Goal: Task Accomplishment & Management: Manage account settings

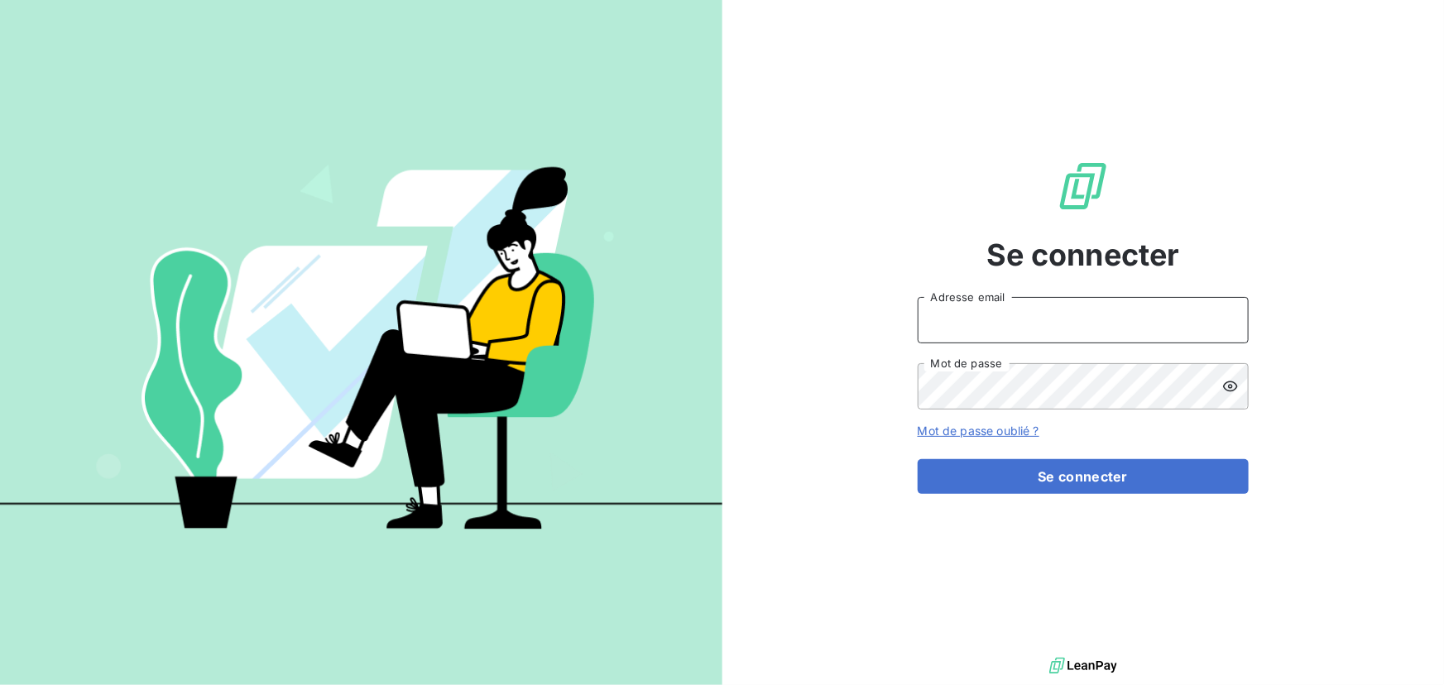
click at [992, 311] on input "Adresse email" at bounding box center [1083, 320] width 331 height 46
type input "[PERSON_NAME][EMAIL_ADDRESS][DOMAIN_NAME]"
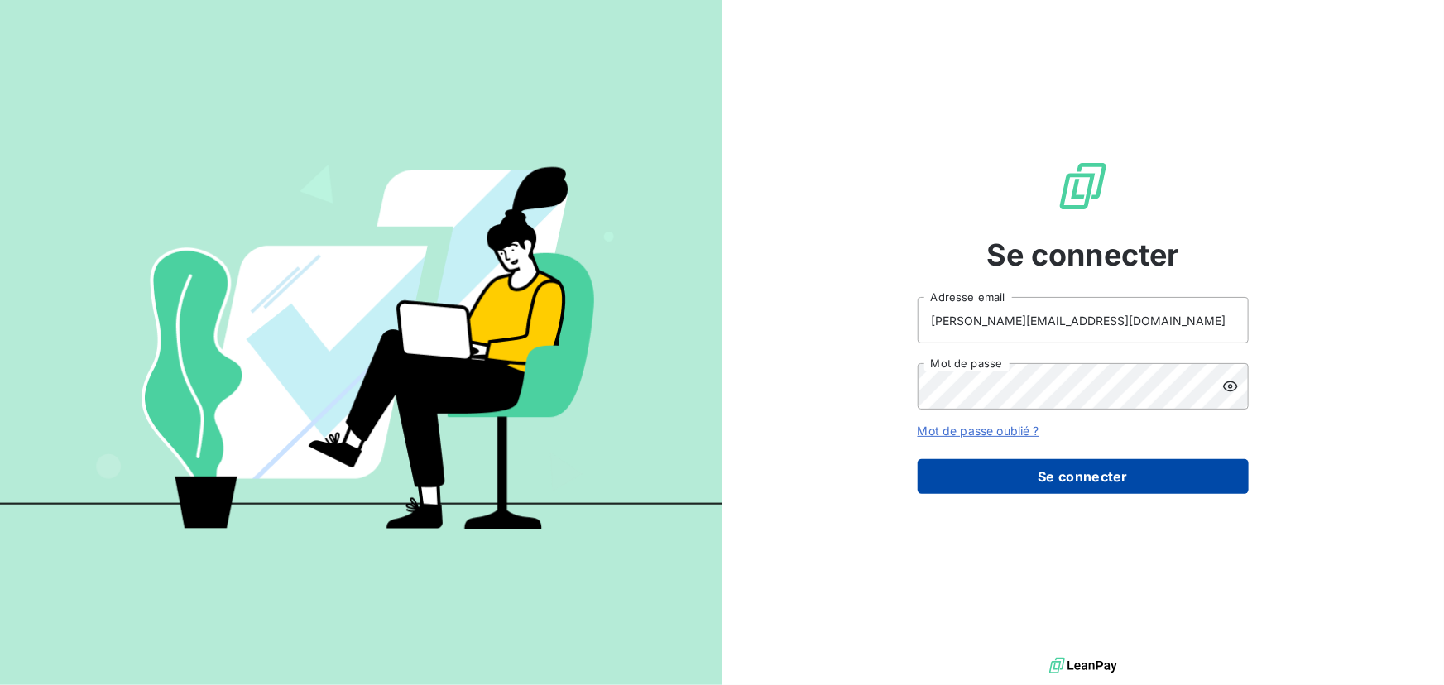
click at [1067, 470] on button "Se connecter" at bounding box center [1083, 476] width 331 height 35
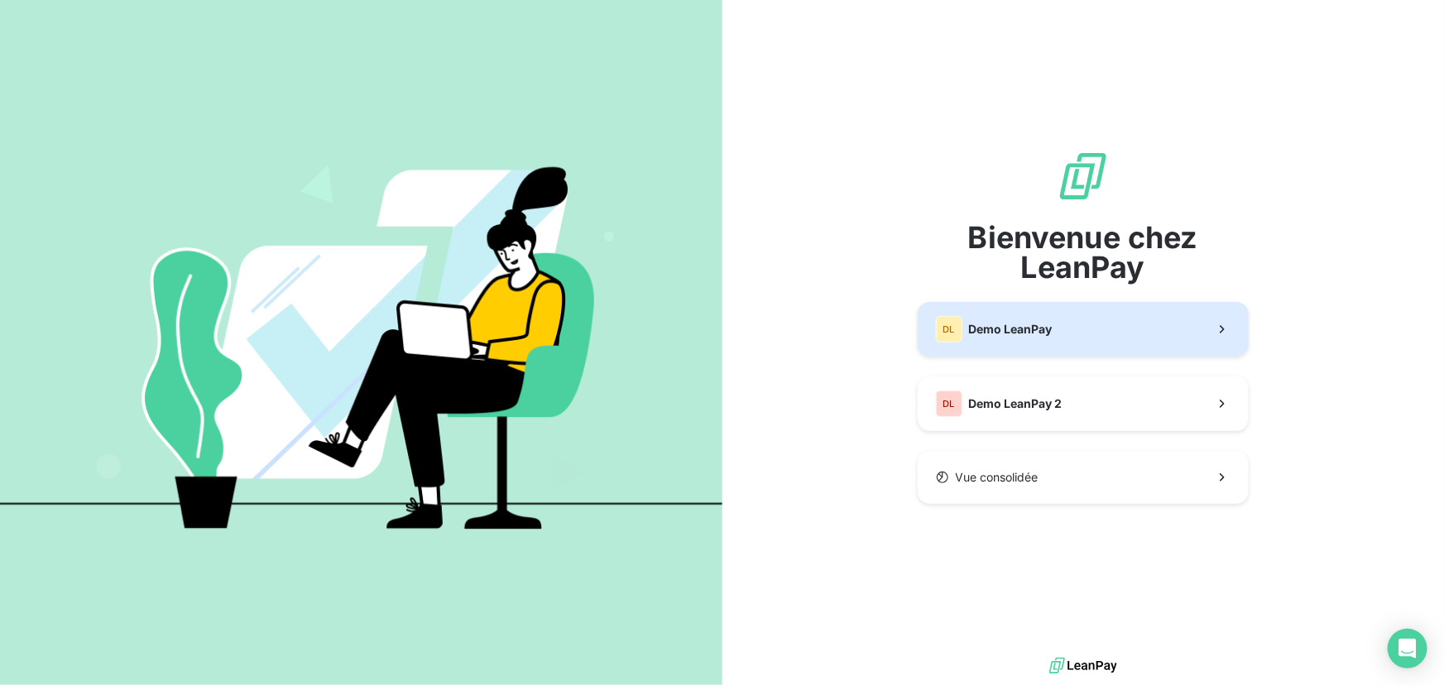
click at [1018, 338] on div "DL Demo LeanPay" at bounding box center [994, 329] width 117 height 26
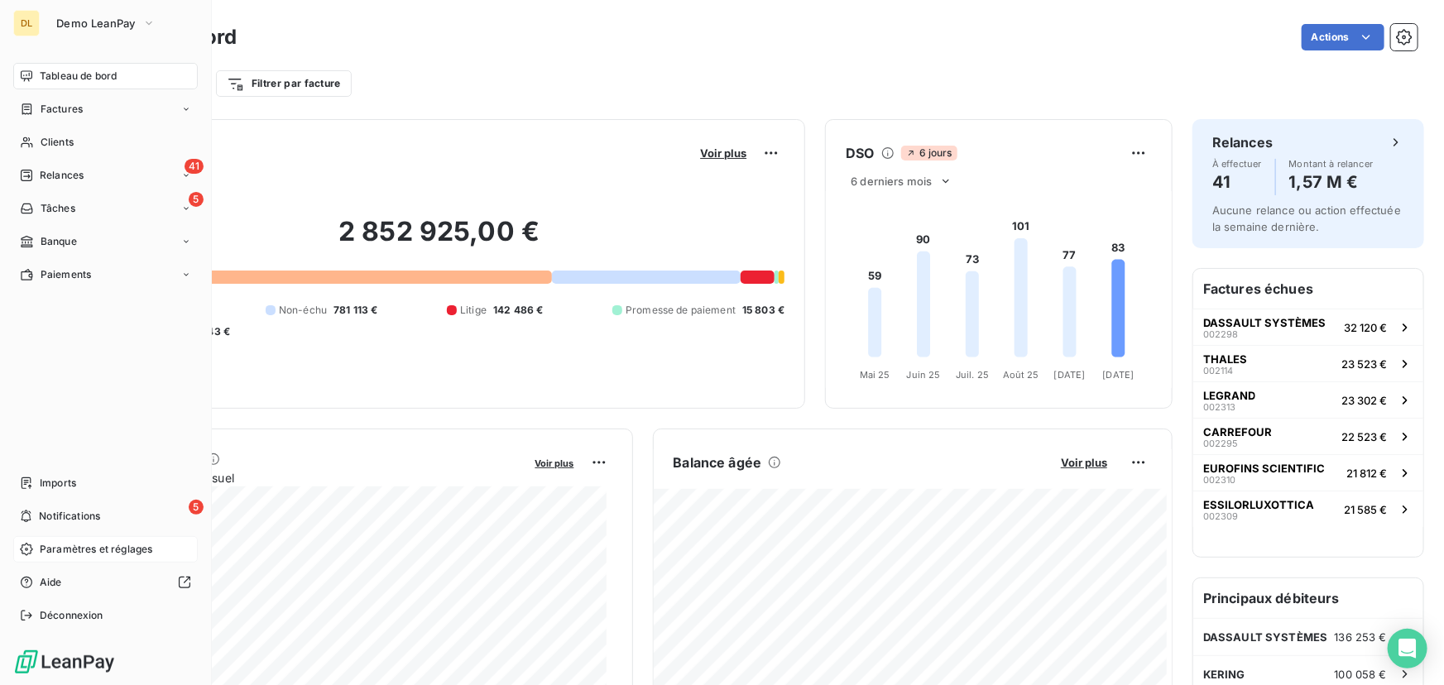
click at [32, 551] on icon at bounding box center [26, 549] width 13 height 13
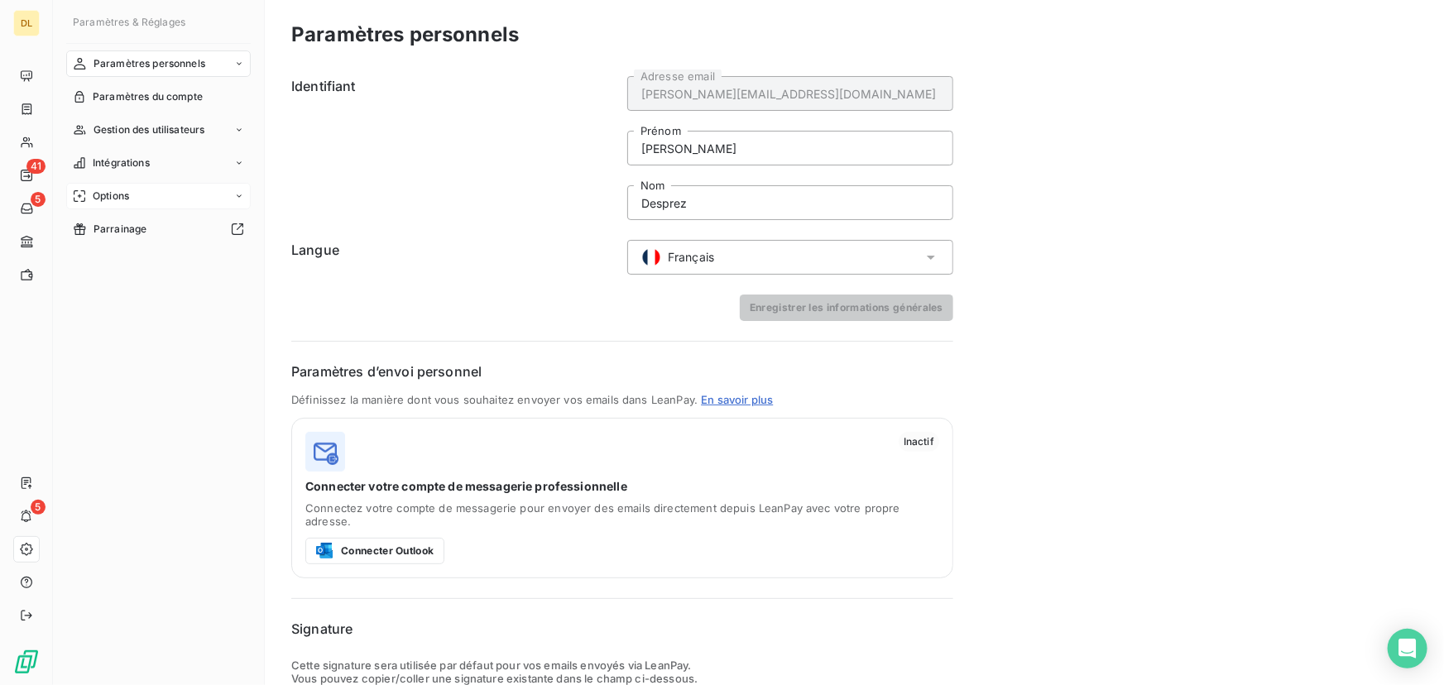
click at [201, 185] on div "Options" at bounding box center [158, 196] width 185 height 26
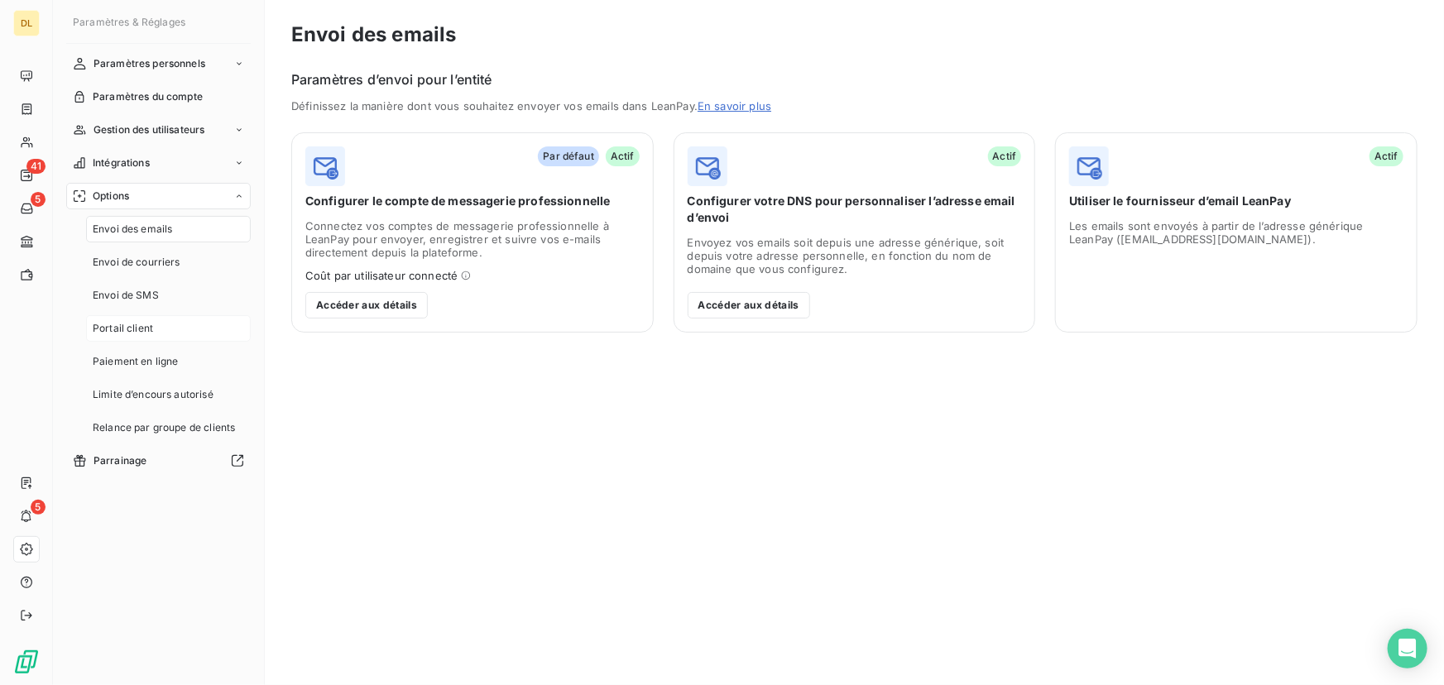
click at [194, 328] on div "Portail client" at bounding box center [168, 328] width 165 height 26
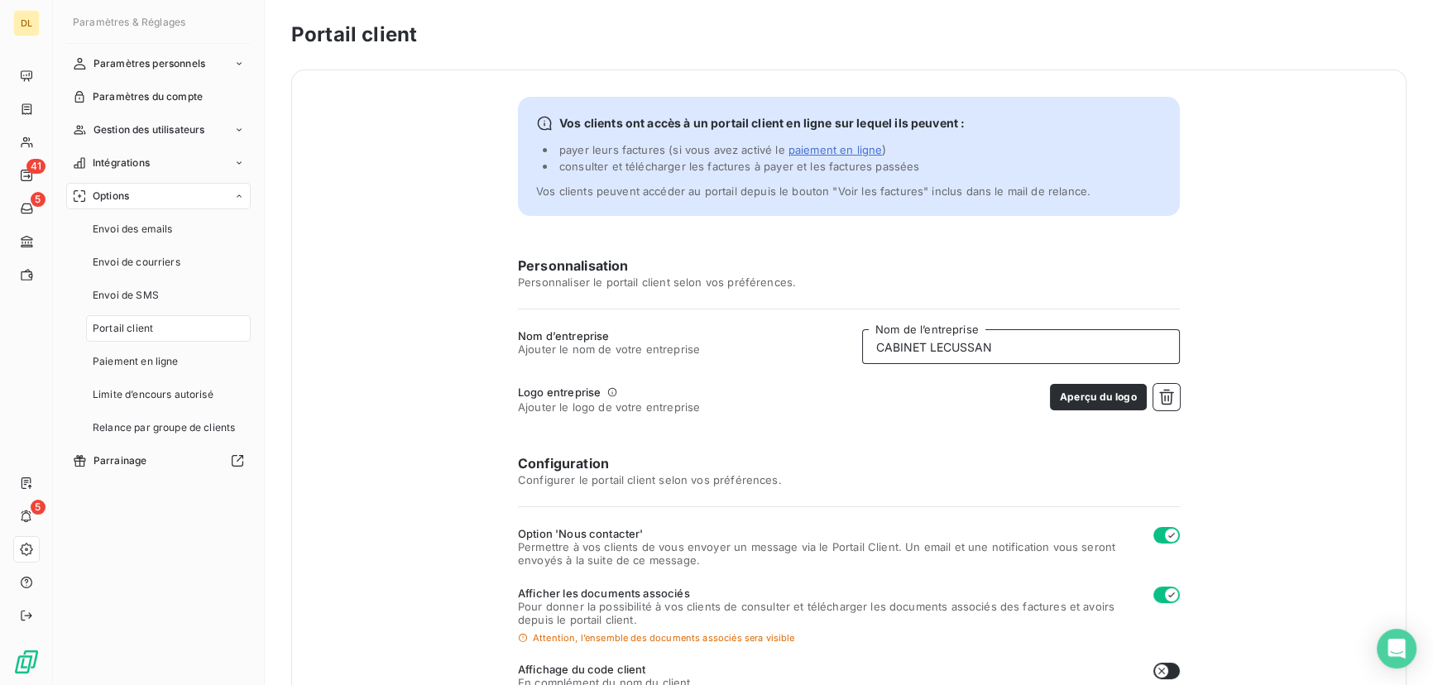
click at [932, 350] on input "CABINET LECUSSAN" at bounding box center [1021, 346] width 318 height 35
type input "SAGES INFORMATIQUE"
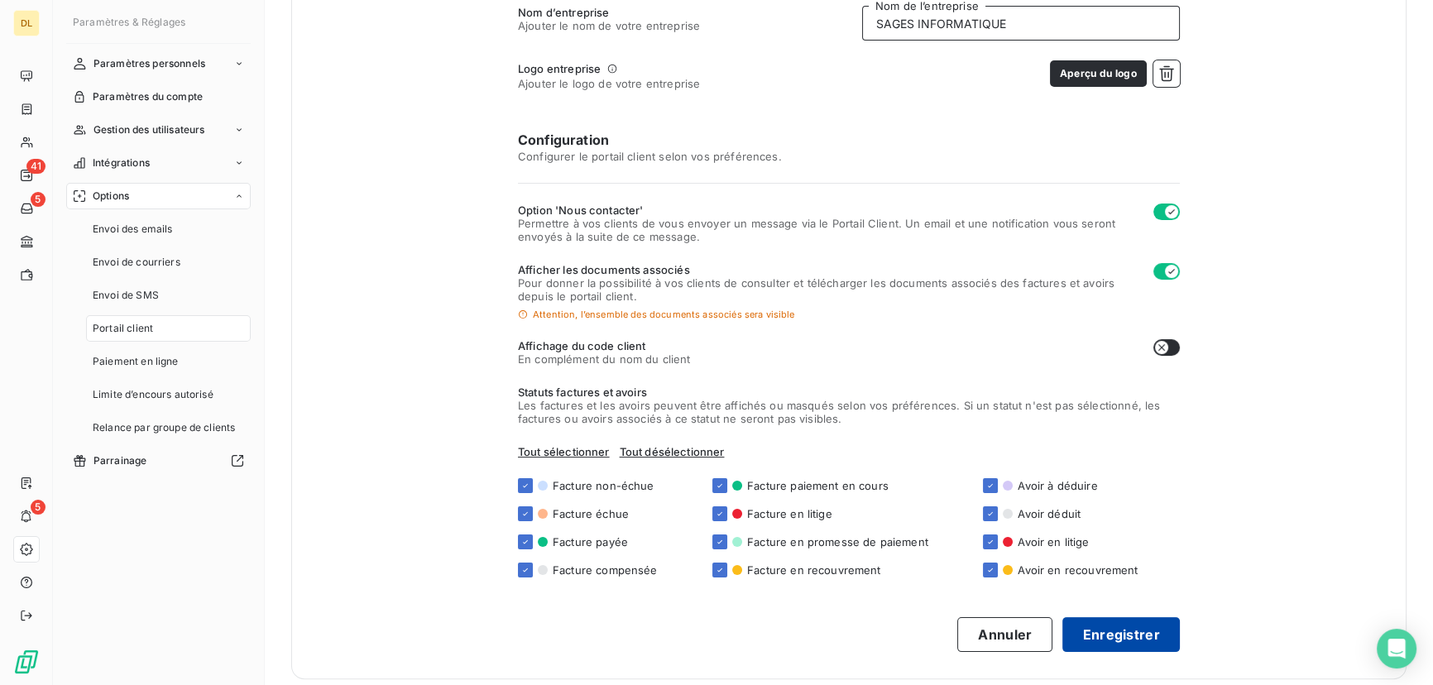
scroll to position [337, 0]
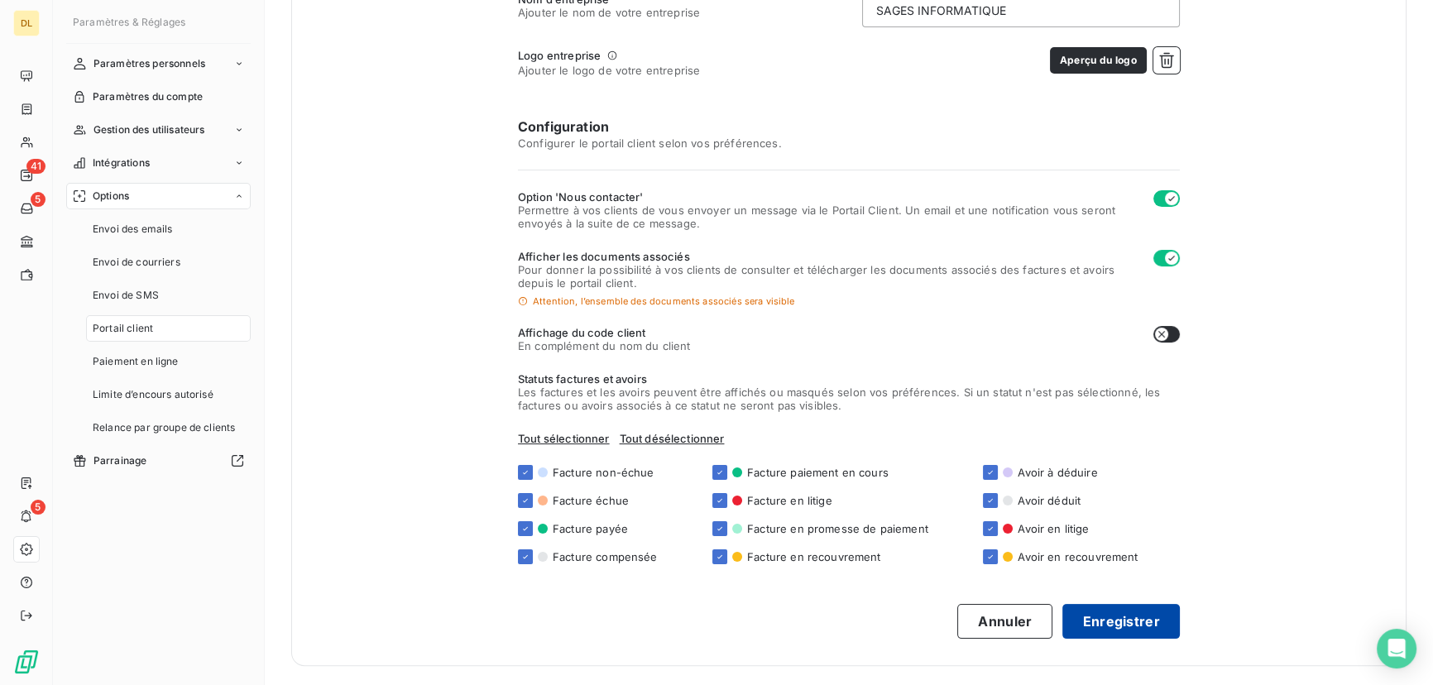
click at [1112, 607] on button "Enregistrer" at bounding box center [1122, 621] width 118 height 35
